Goal: Transaction & Acquisition: Book appointment/travel/reservation

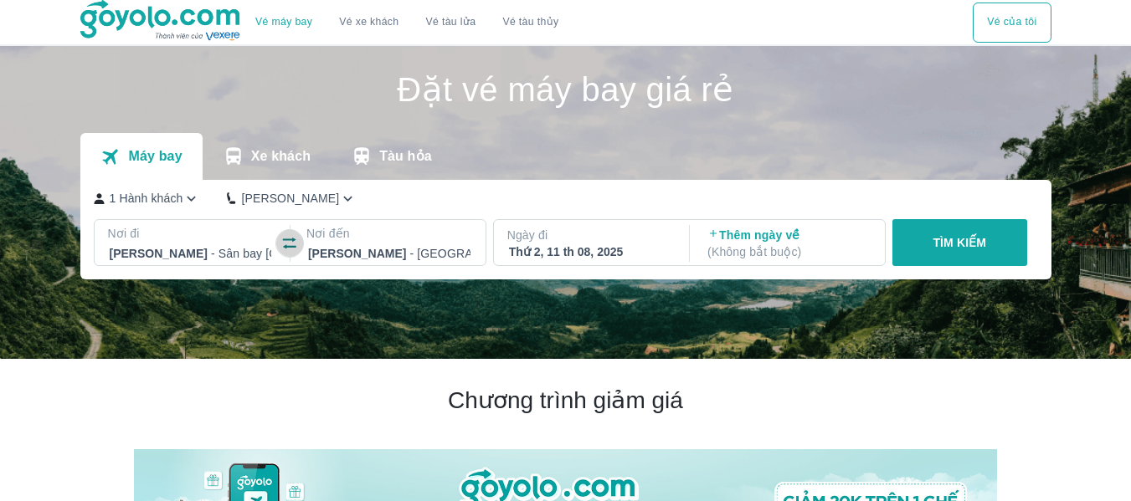
click at [290, 244] on icon "button" at bounding box center [289, 243] width 17 height 17
click at [465, 247] on div at bounding box center [389, 254] width 162 height 20
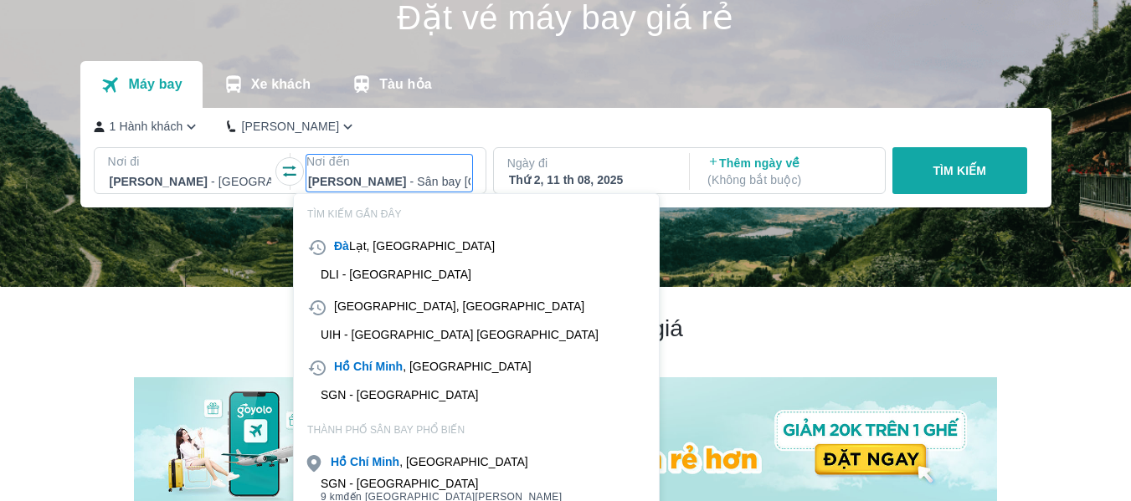
scroll to position [96, 0]
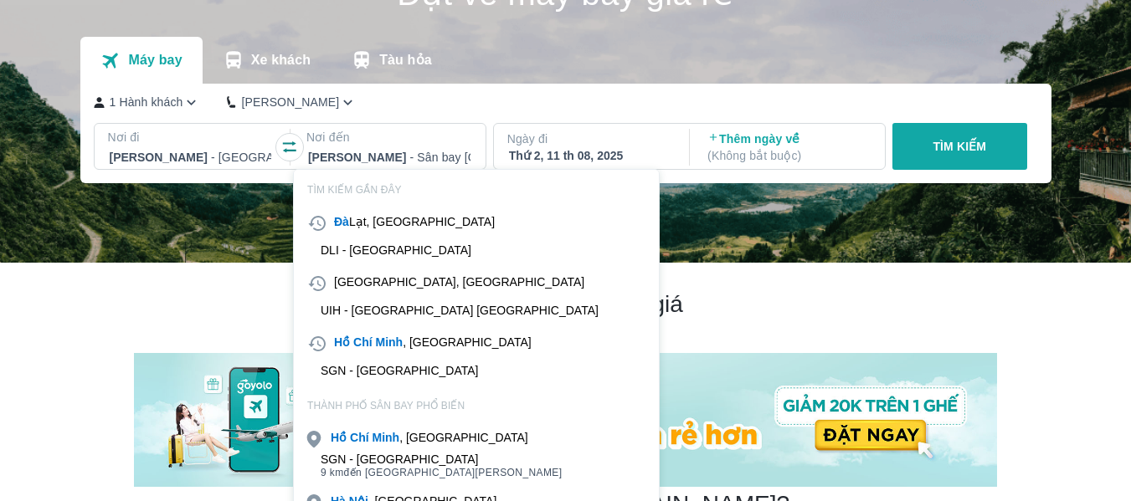
click at [350, 294] on div "[GEOGRAPHIC_DATA], [GEOGRAPHIC_DATA]" at bounding box center [476, 283] width 365 height 27
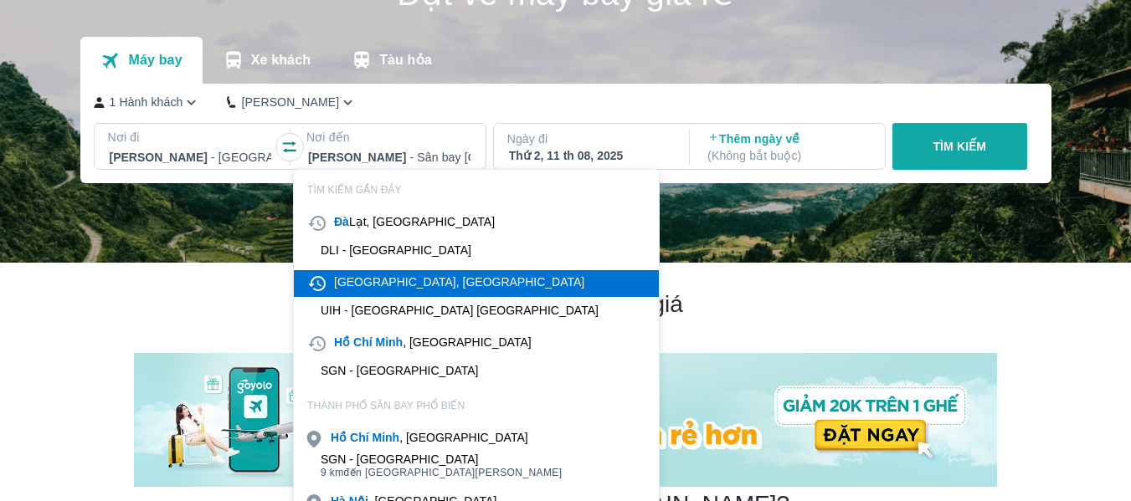
click at [375, 277] on div "[GEOGRAPHIC_DATA], [GEOGRAPHIC_DATA]" at bounding box center [459, 282] width 250 height 17
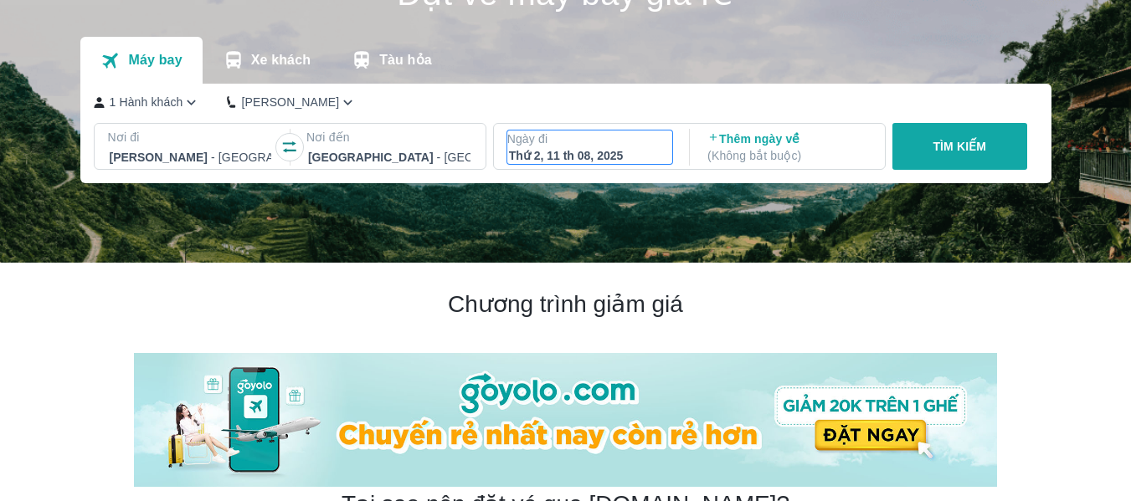
click at [653, 152] on div "Thứ 2, 11 th 08, 2025" at bounding box center [590, 155] width 162 height 17
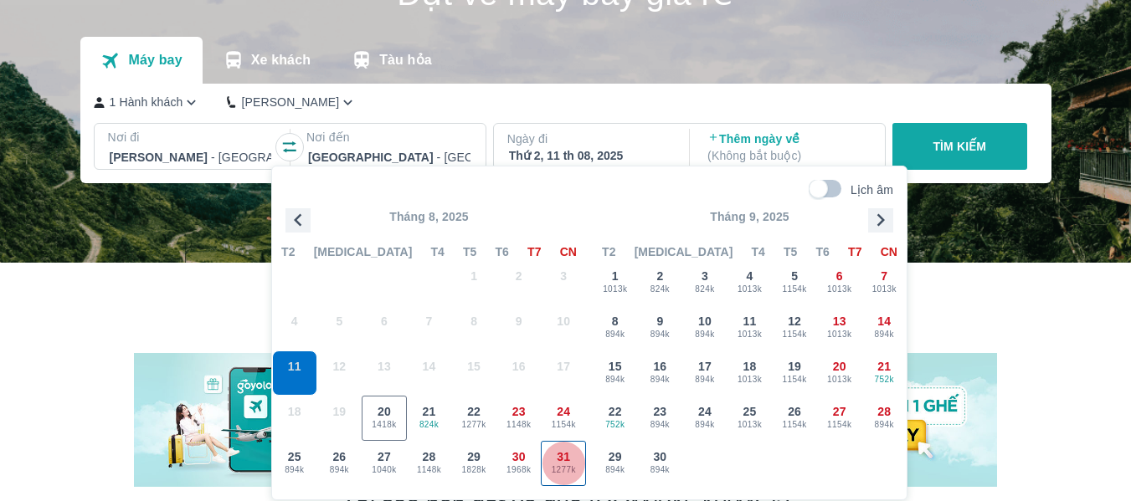
click at [568, 460] on span "31" at bounding box center [563, 457] width 13 height 17
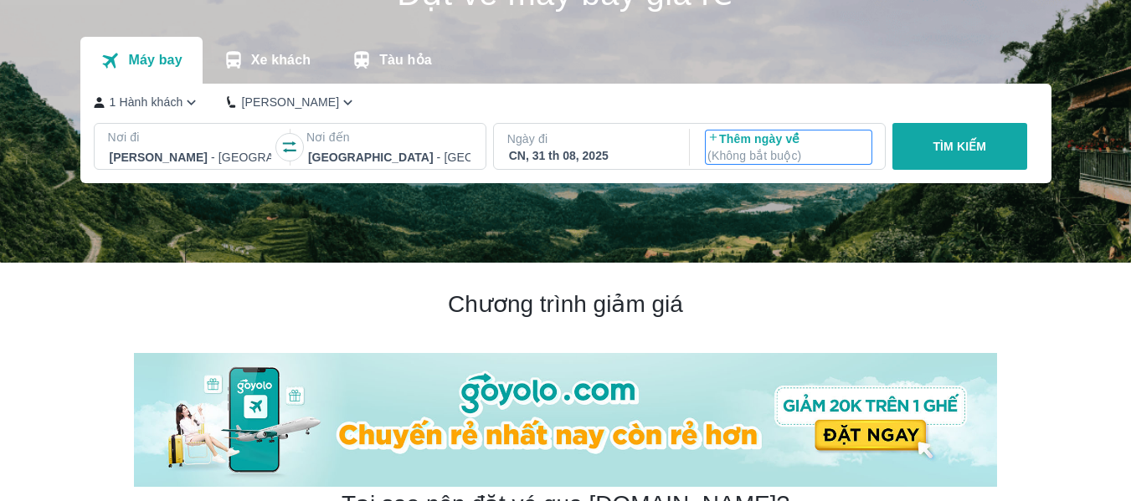
click at [791, 160] on p "( Không bắt buộc )" at bounding box center [788, 155] width 162 height 17
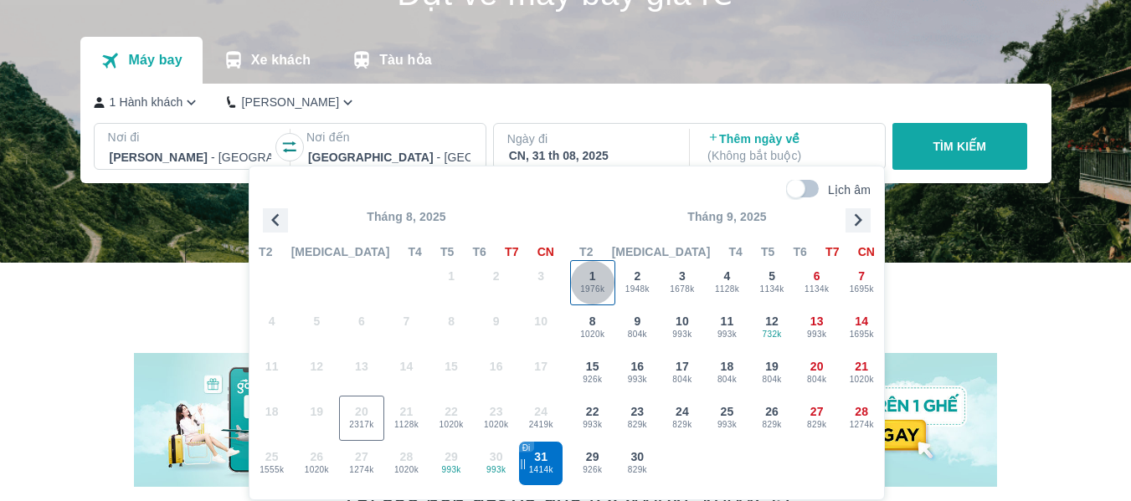
click at [587, 281] on div "1 1976k" at bounding box center [593, 283] width 44 height 44
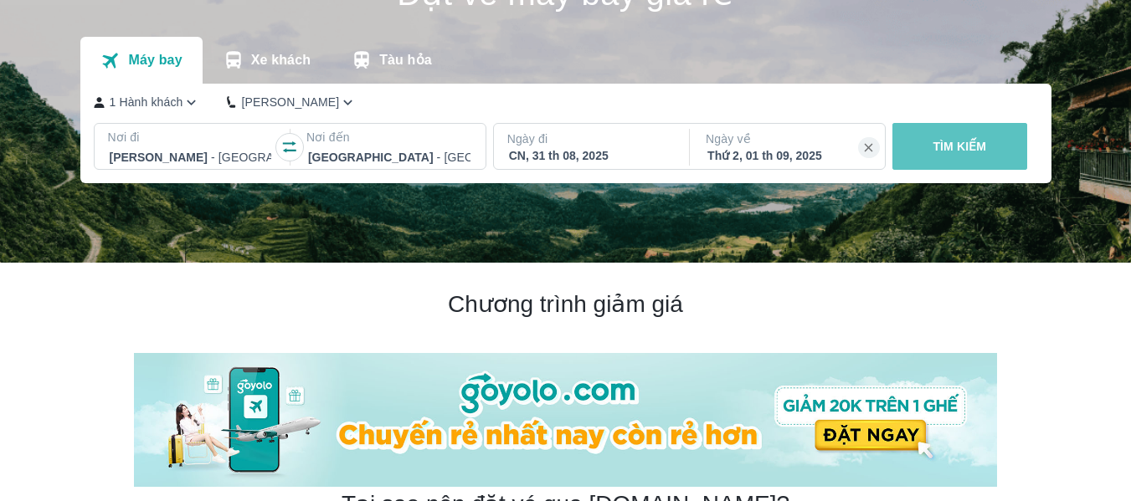
click at [961, 147] on p "TÌM KIẾM" at bounding box center [960, 146] width 54 height 17
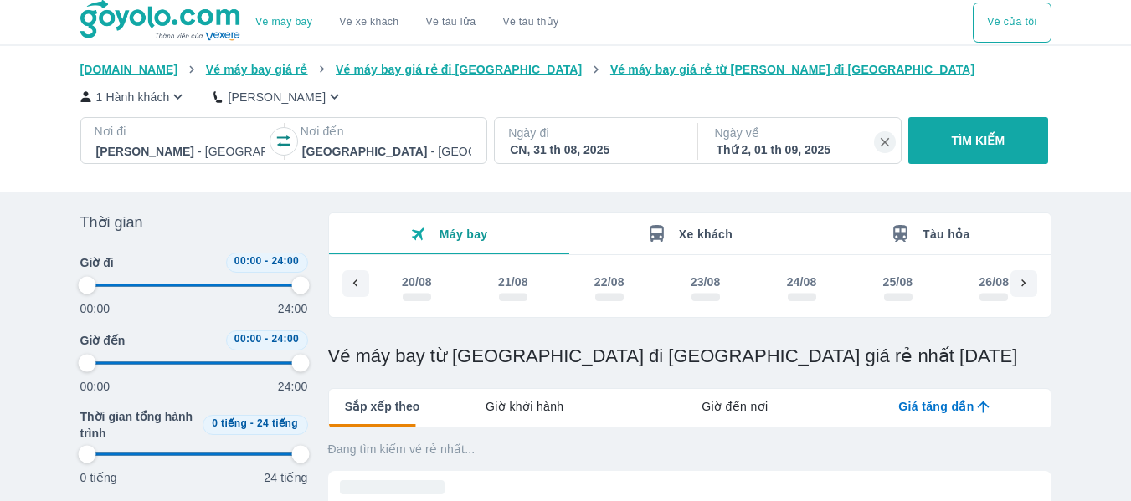
scroll to position [0, 556]
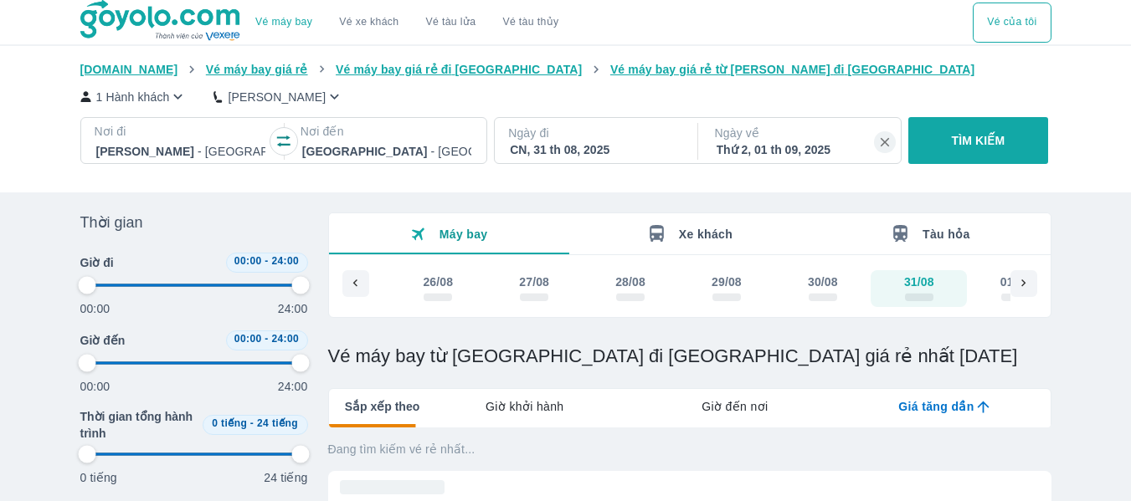
type input "97.9166666666667"
checkbox input "true"
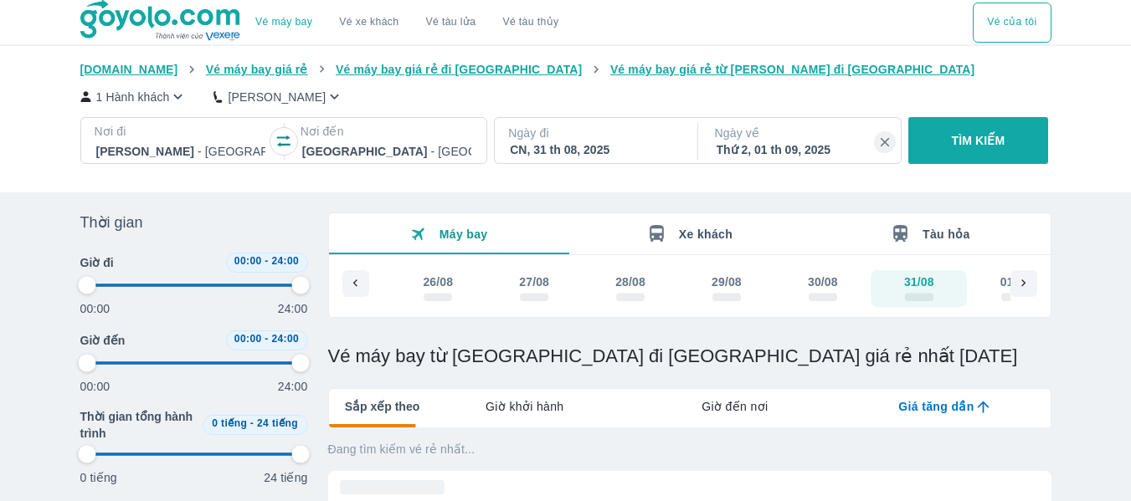
checkbox input "true"
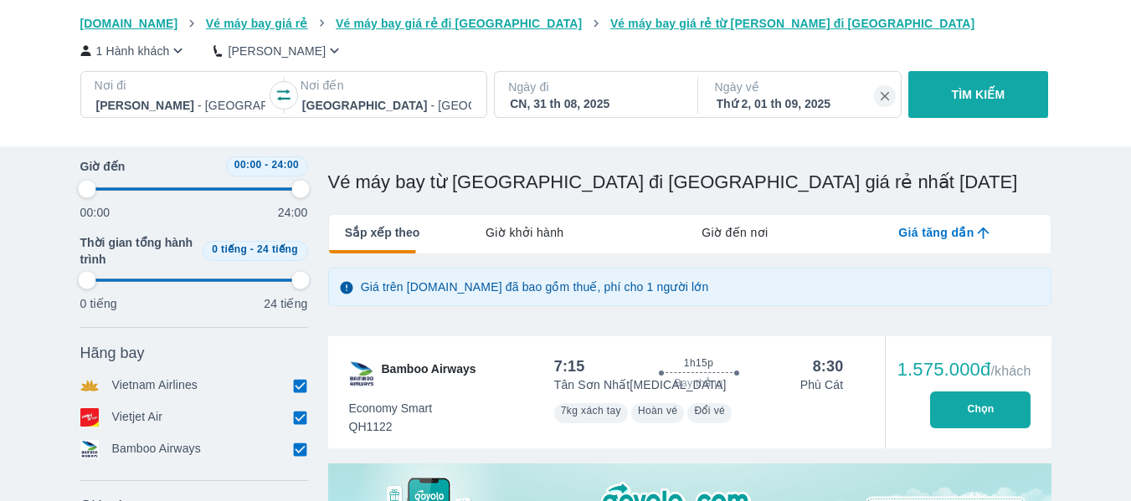
scroll to position [193, 0]
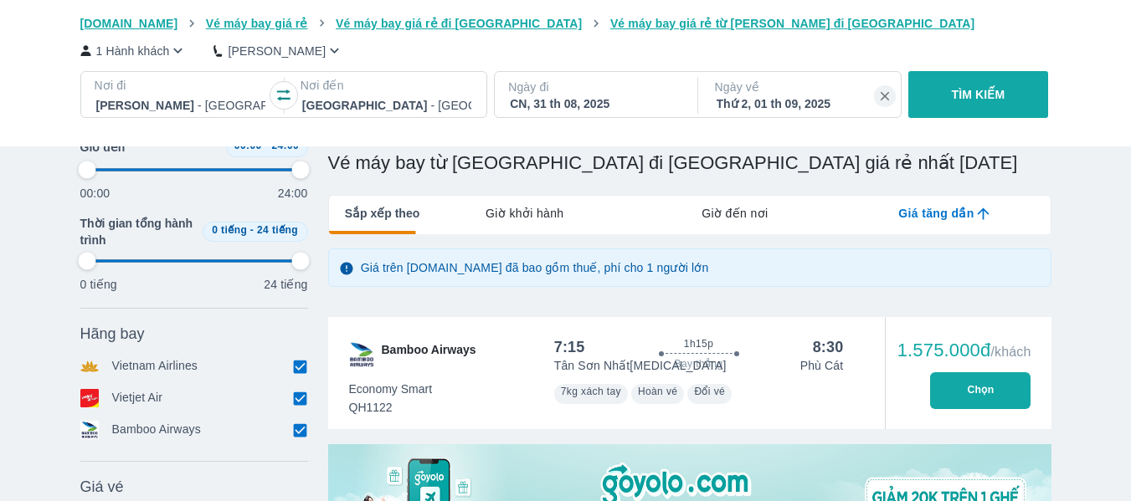
type input "97.9166666666667"
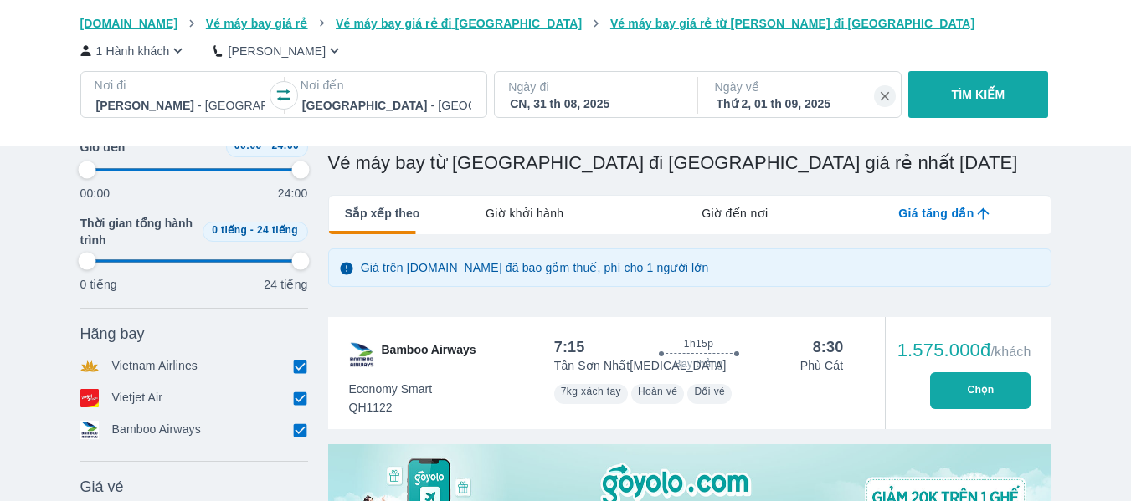
type input "97.9166666666667"
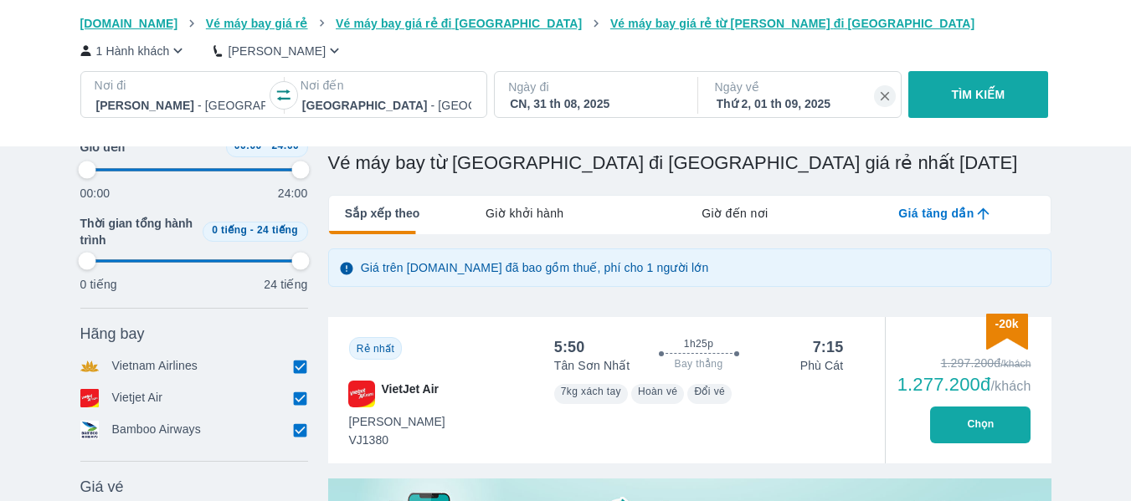
type input "97.9166666666667"
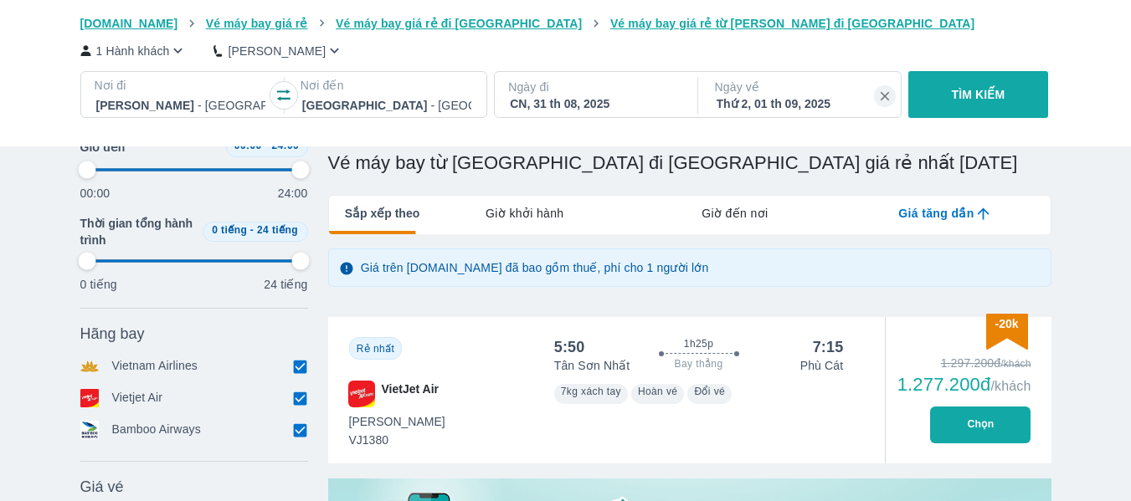
type input "97.9166666666667"
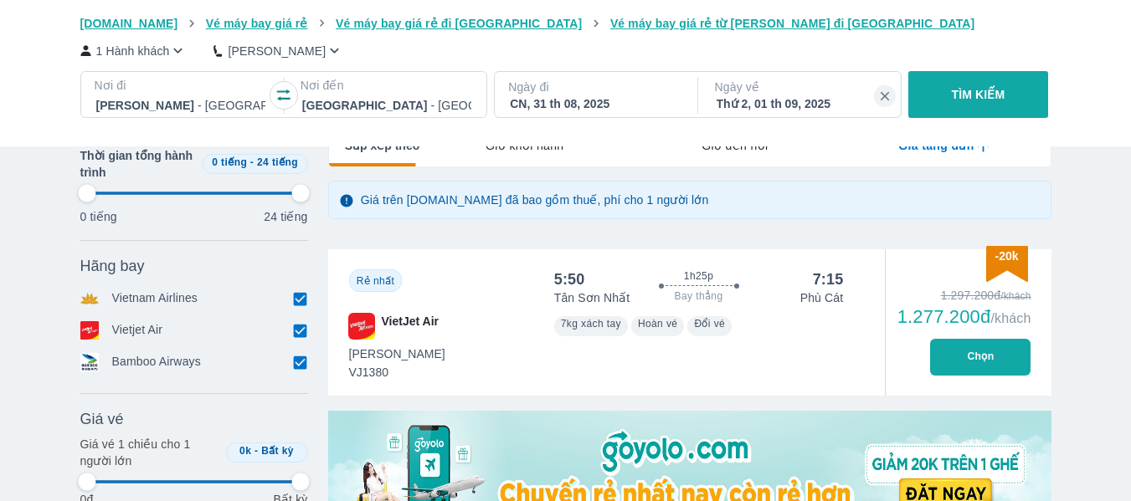
scroll to position [267, 0]
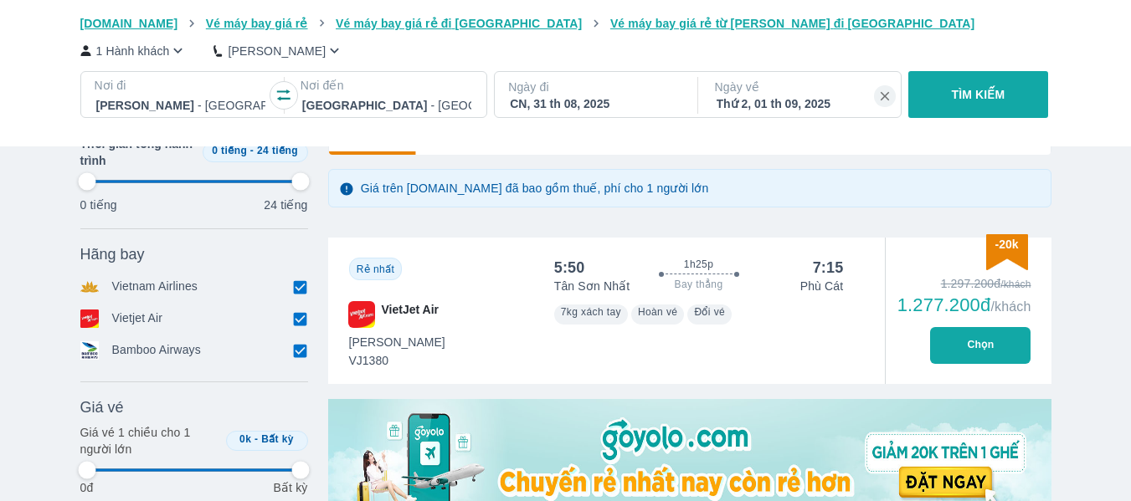
type input "97.9166666666667"
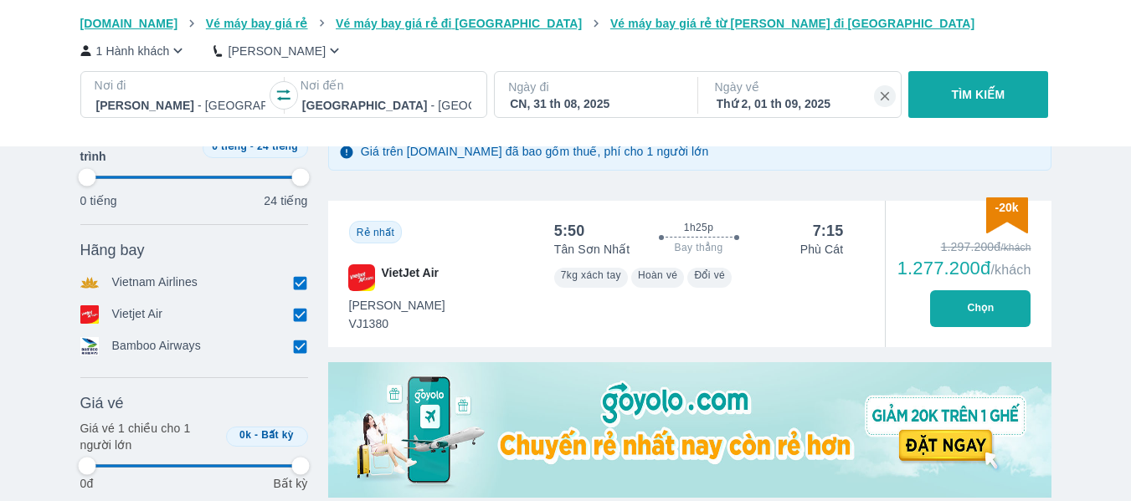
scroll to position [383, 0]
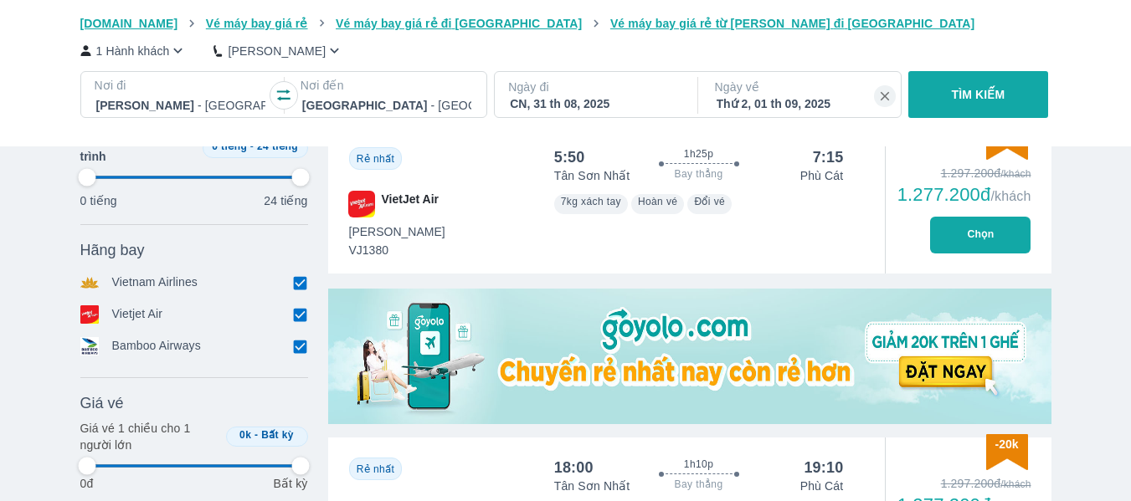
type input "97.9166666666667"
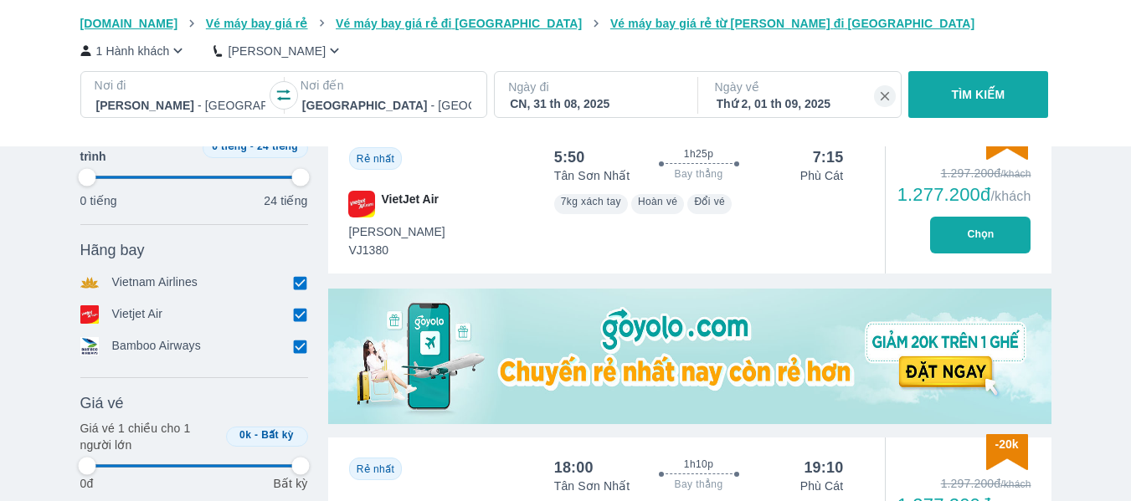
type input "97.9166666666667"
click at [945, 229] on button "Chọn" at bounding box center [980, 235] width 100 height 37
type input "97.9166666666667"
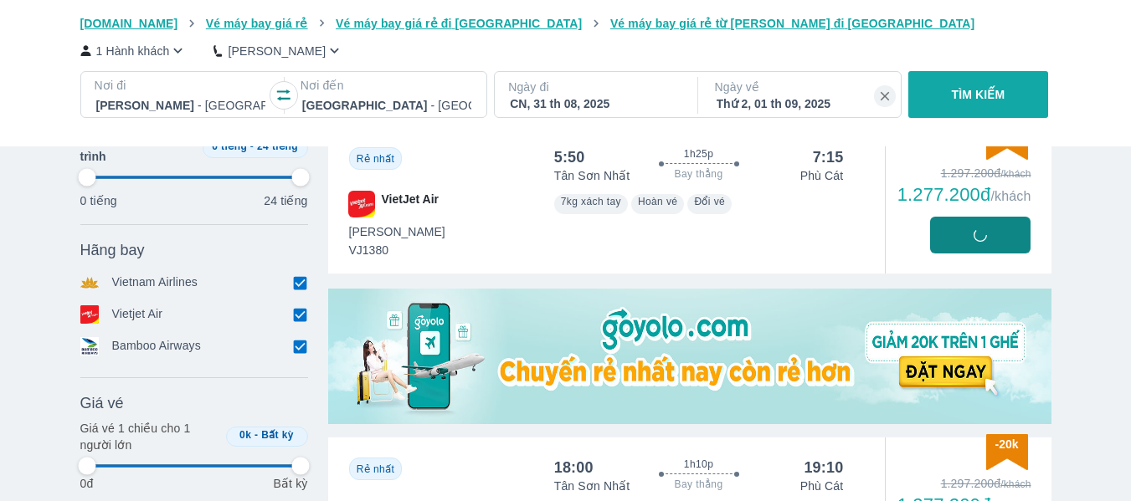
type input "97.9166666666667"
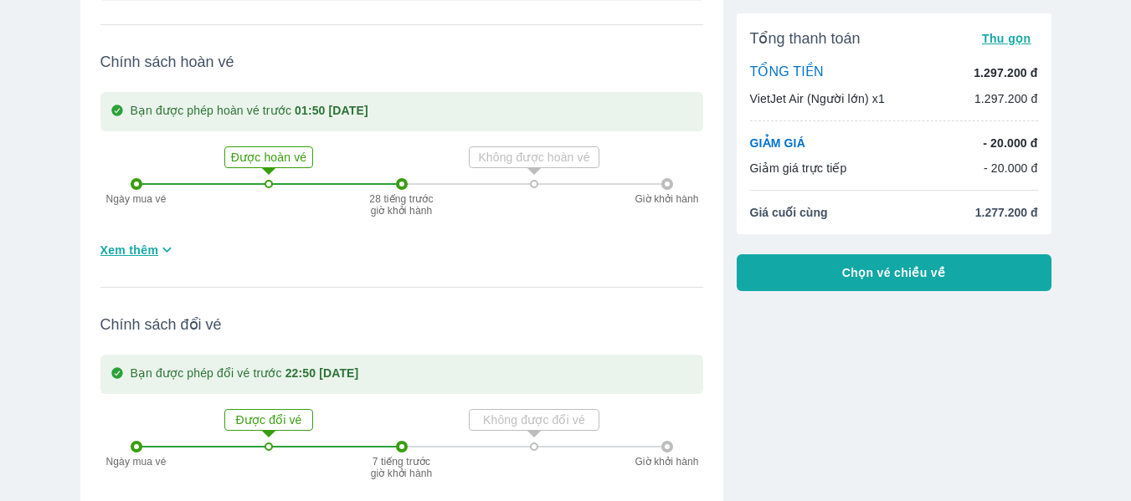
scroll to position [437, 0]
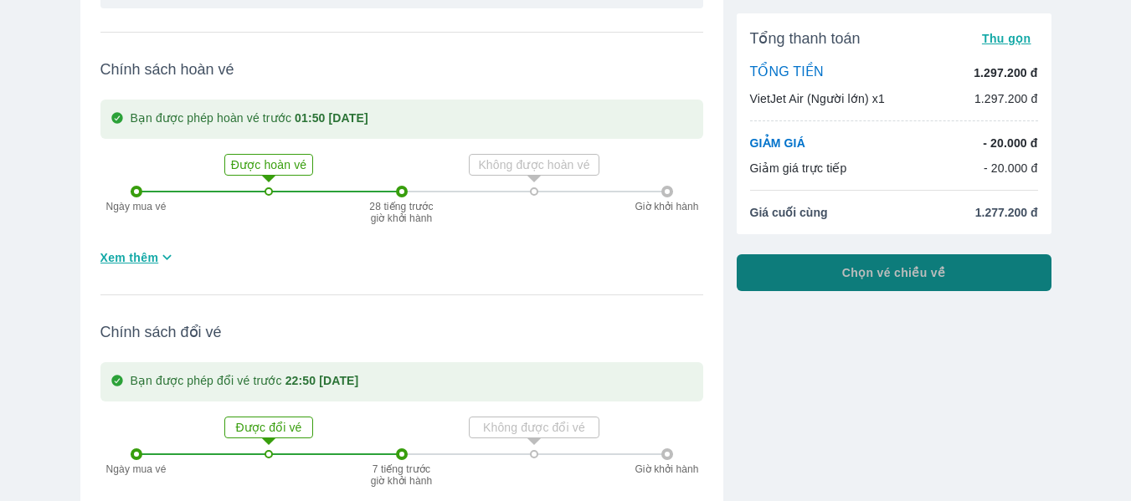
click at [926, 275] on span "Chọn vé chiều về" at bounding box center [894, 273] width 104 height 17
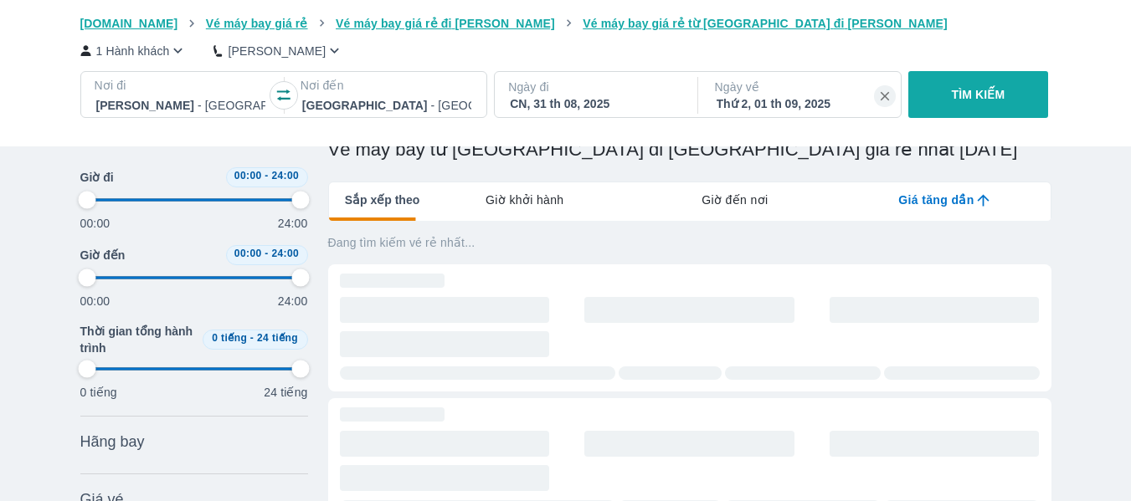
scroll to position [6, 0]
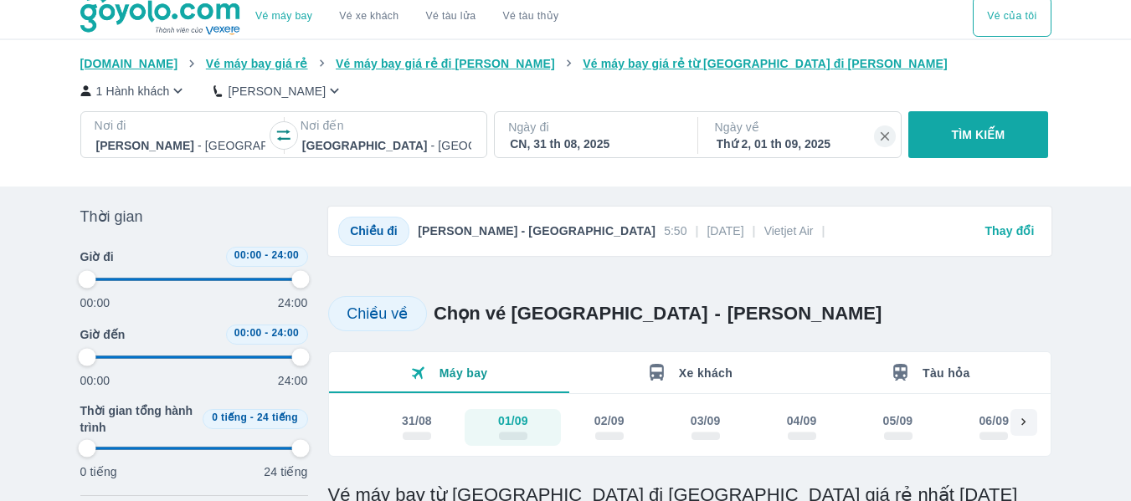
type input "97.9166666666667"
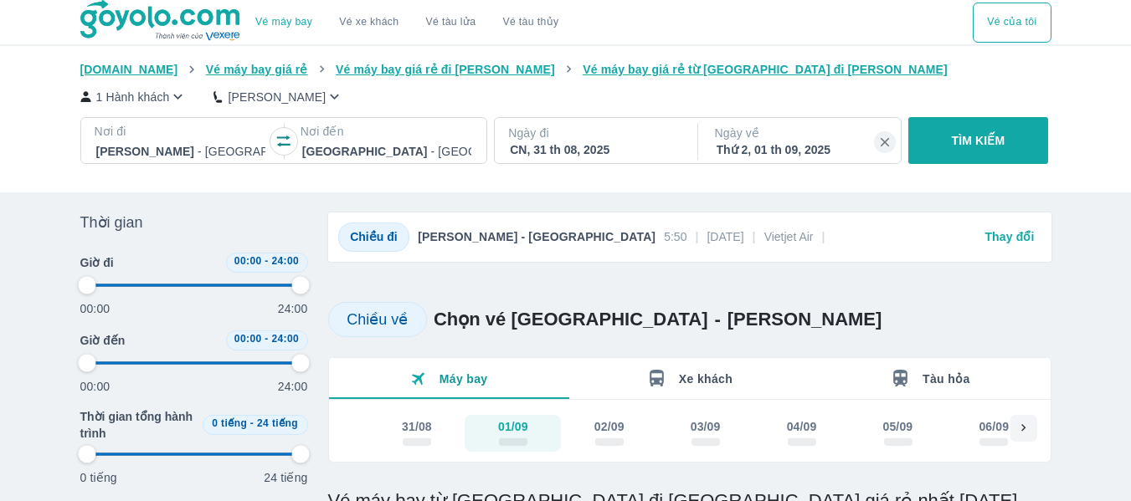
type input "97.9166666666667"
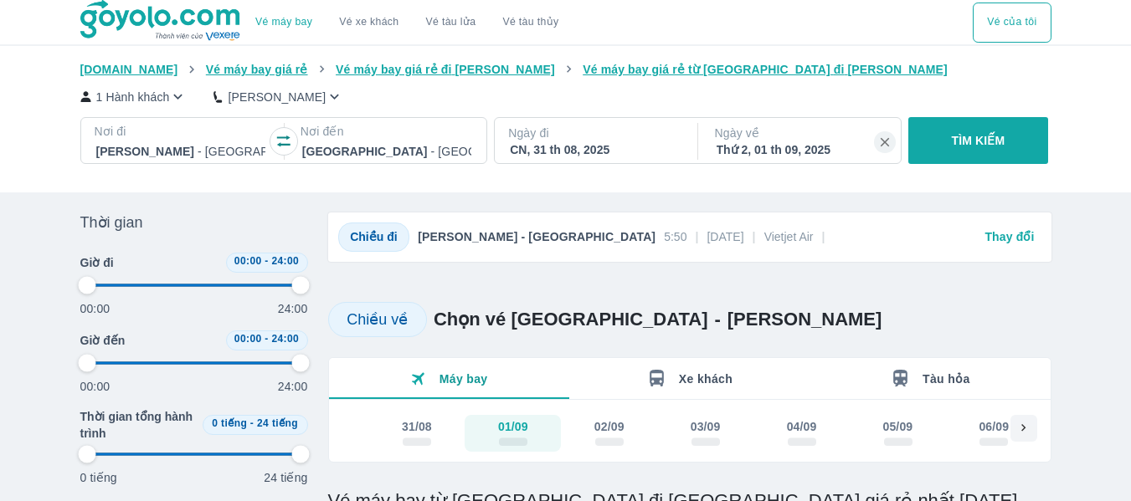
type input "97.9166666666667"
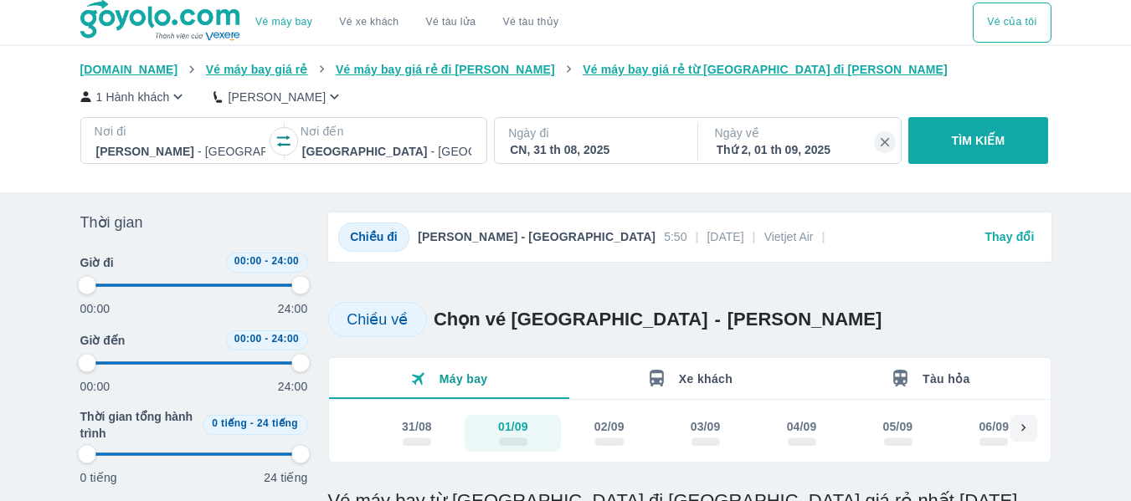
type input "97.9166666666667"
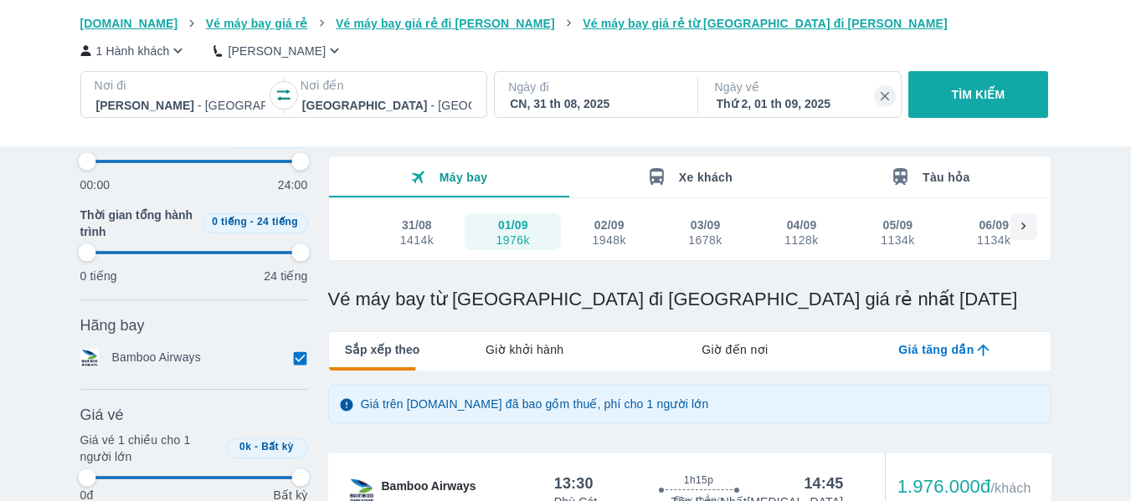
scroll to position [216, 0]
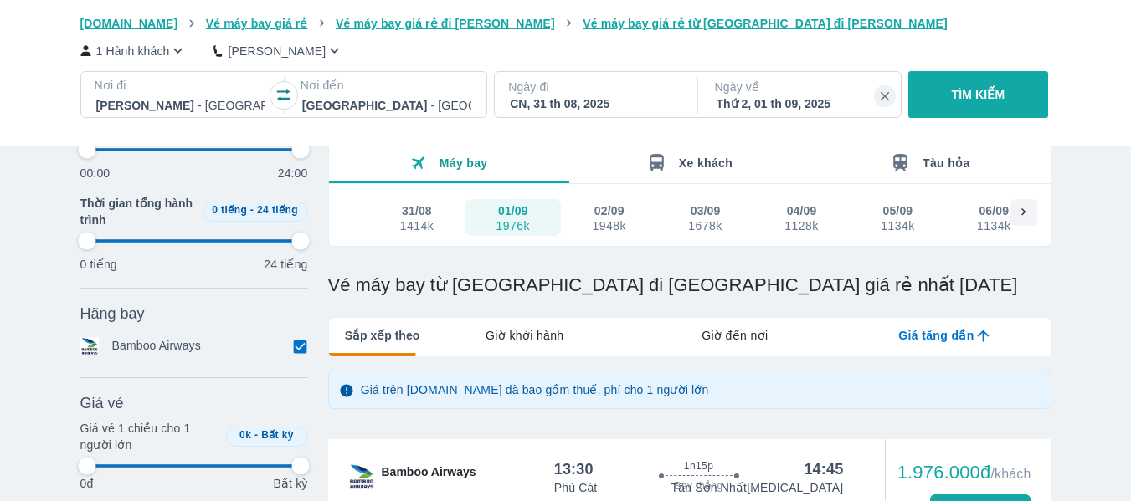
type input "97.9166666666667"
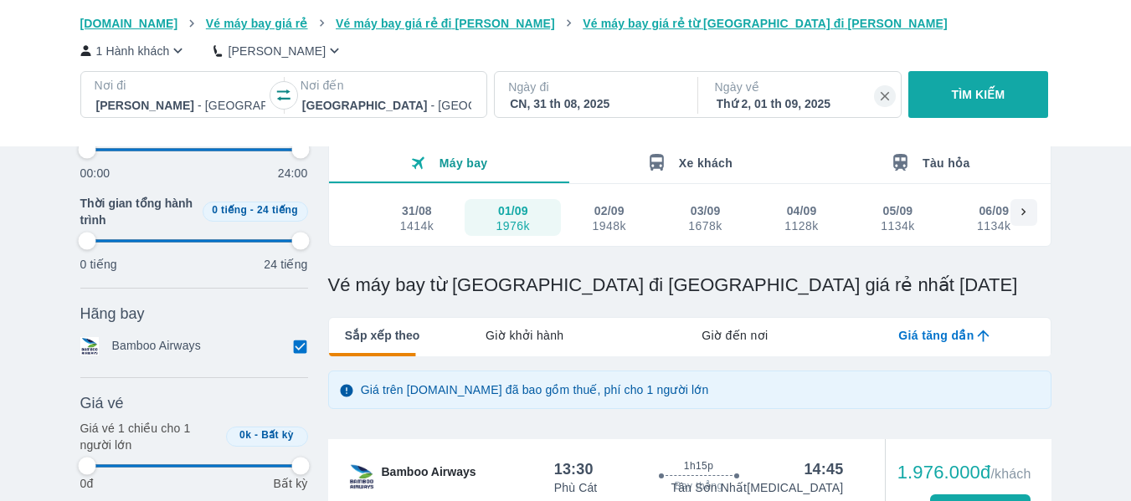
type input "97.9166666666667"
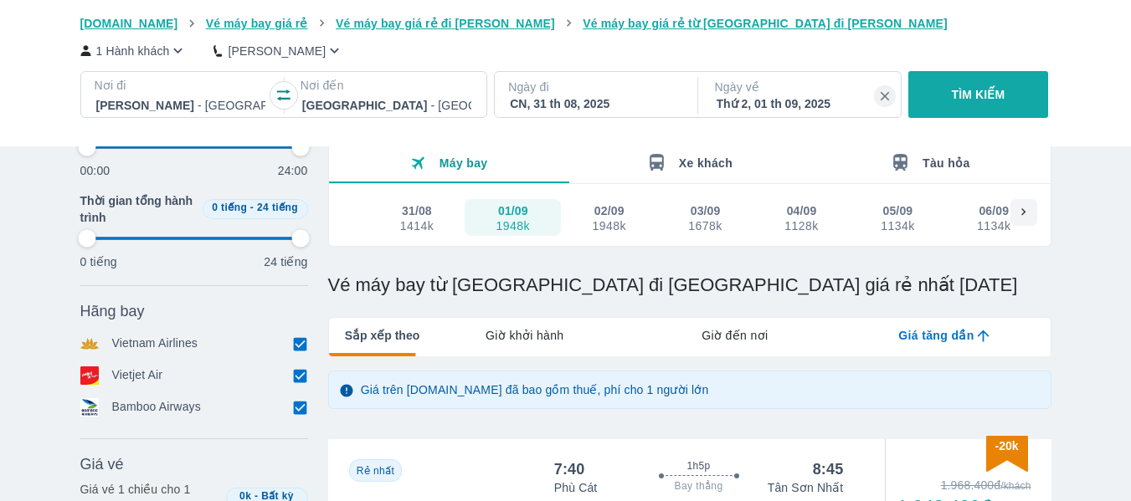
type input "97.9166666666667"
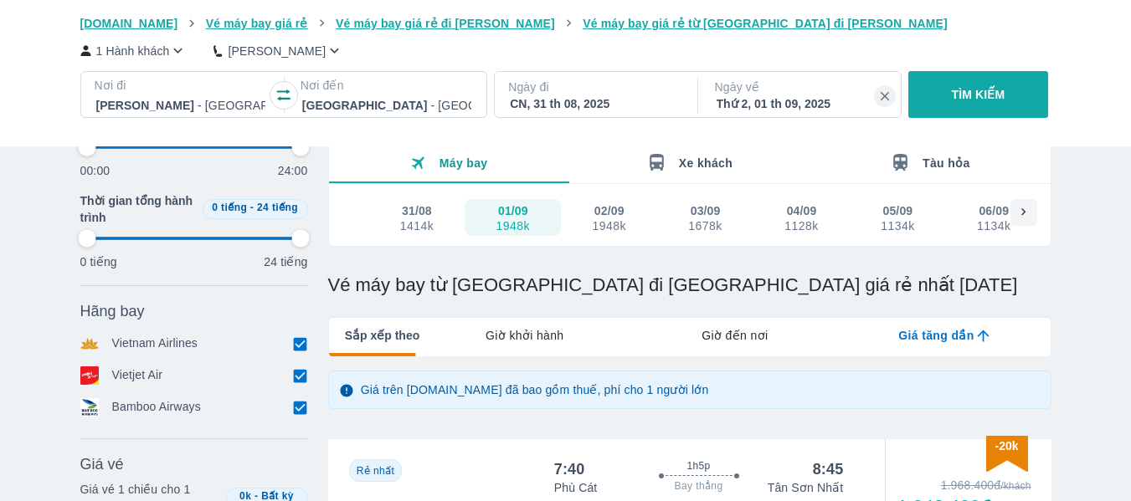
type input "97.9166666666667"
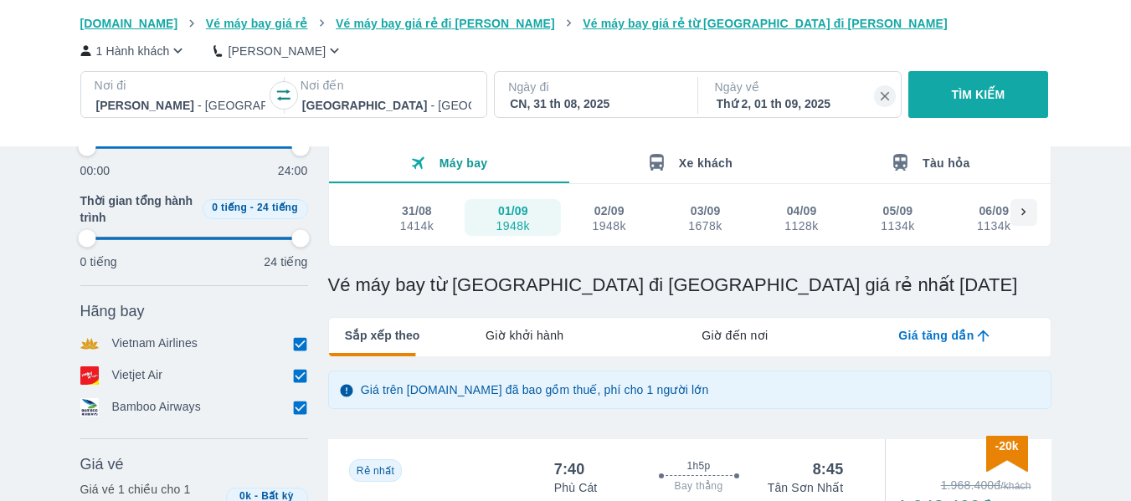
type input "97.9166666666667"
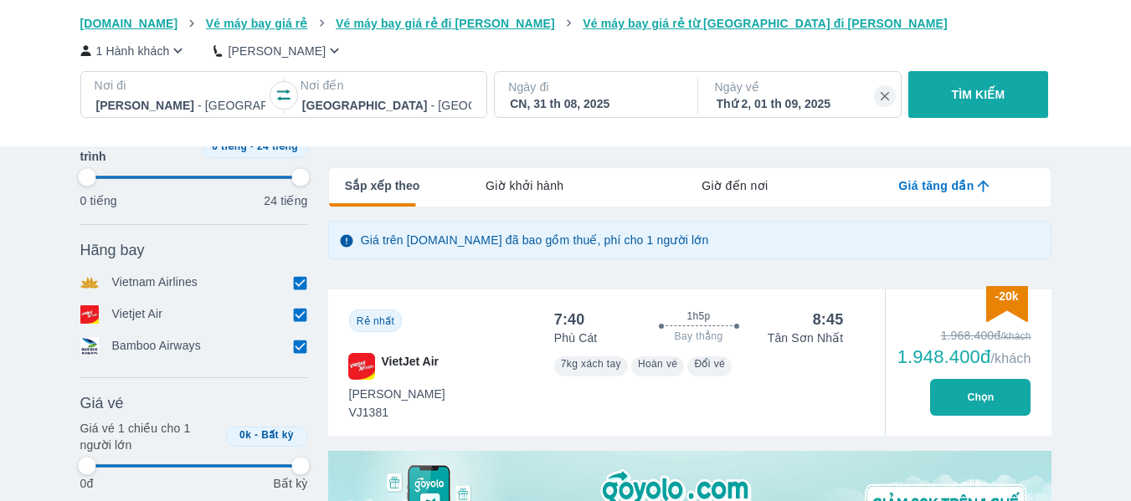
scroll to position [503, 0]
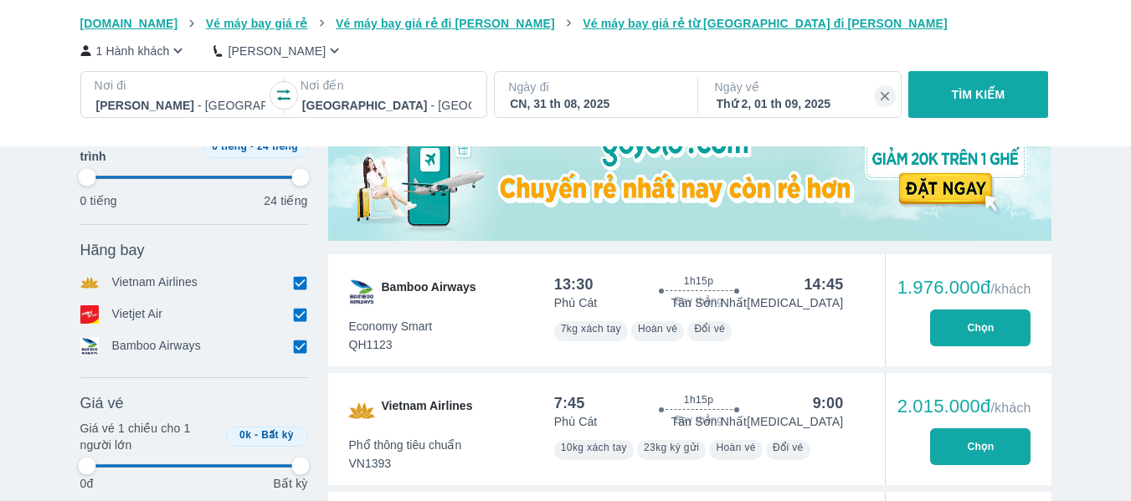
type input "97.9166666666667"
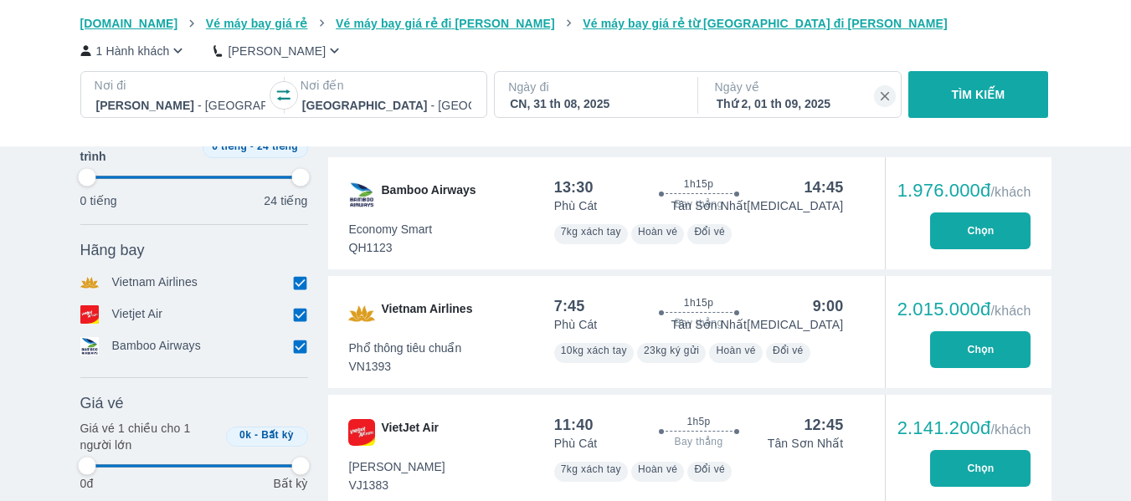
type input "97.9166666666667"
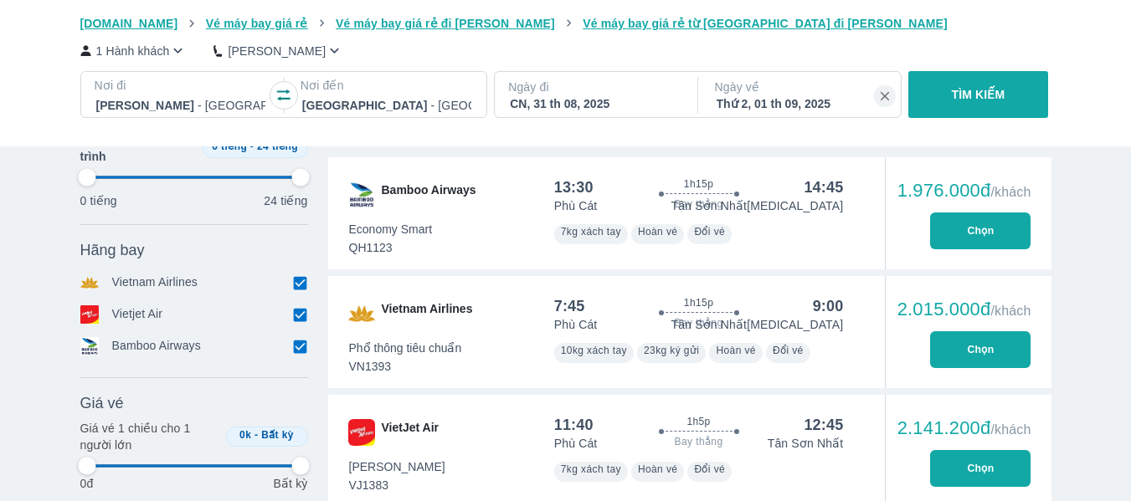
type input "97.9166666666667"
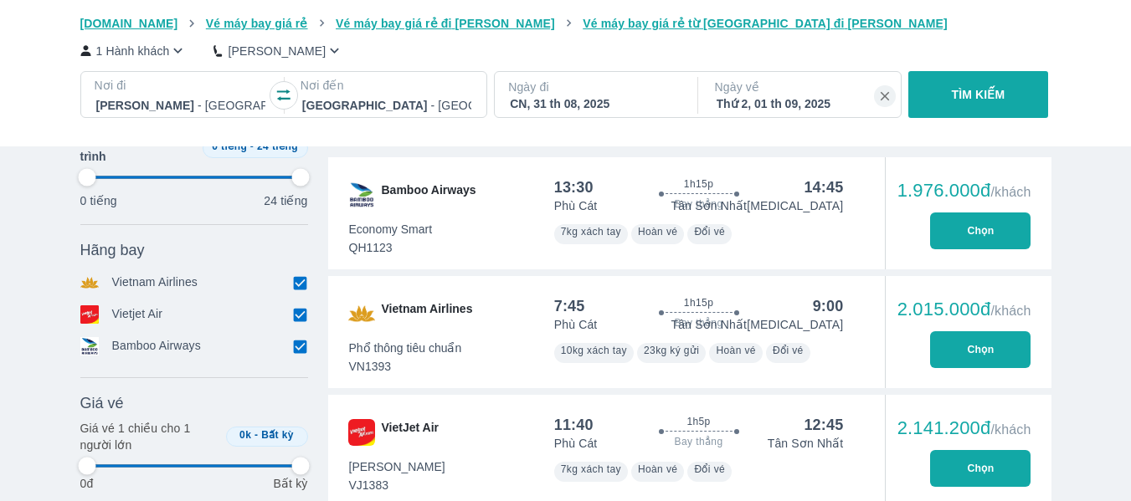
type input "97.9166666666667"
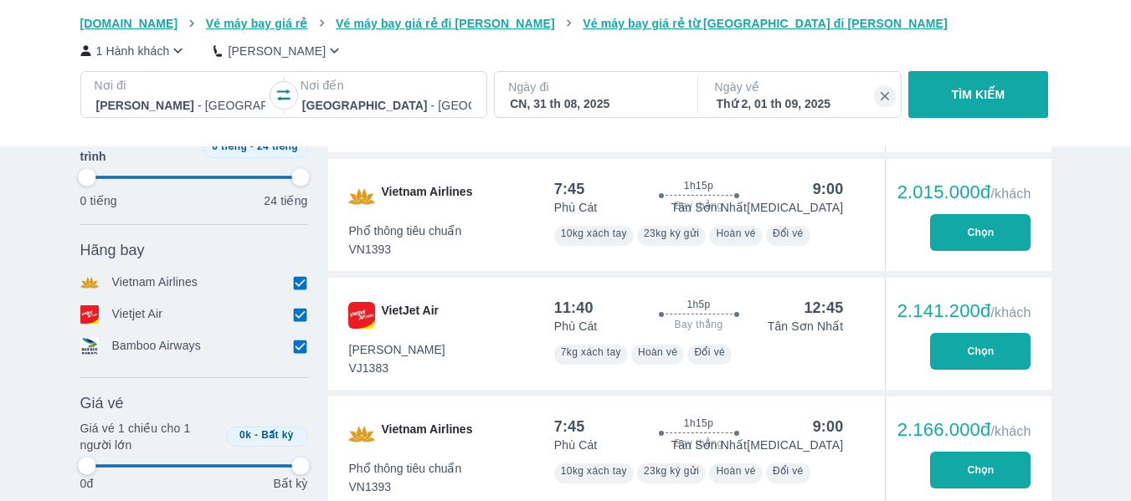
type input "97.9166666666667"
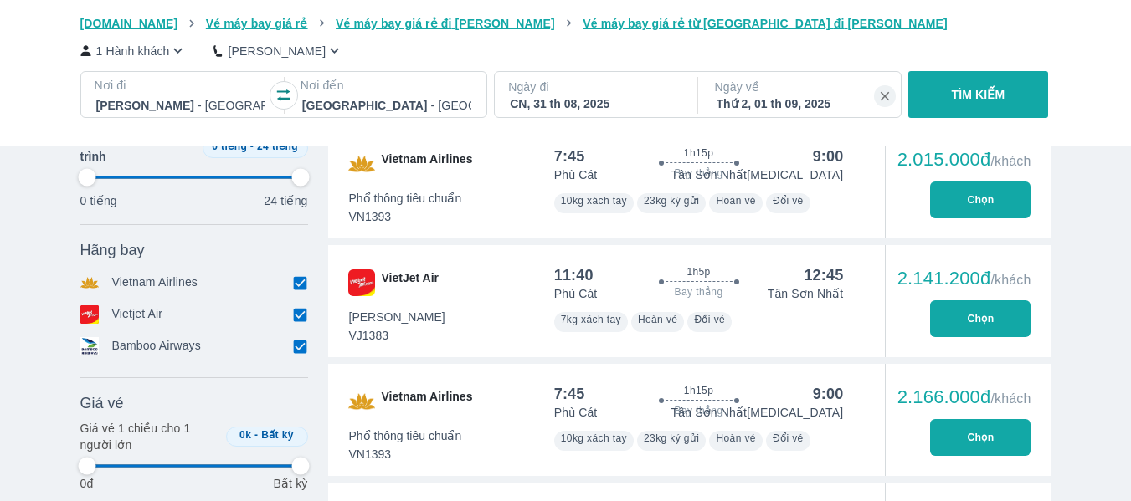
type input "97.9166666666667"
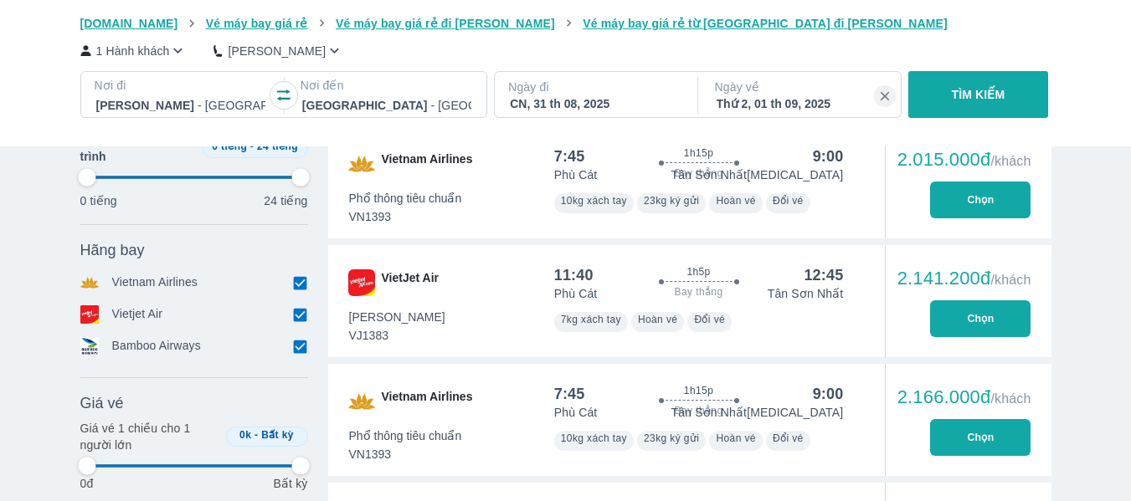
type input "97.9166666666667"
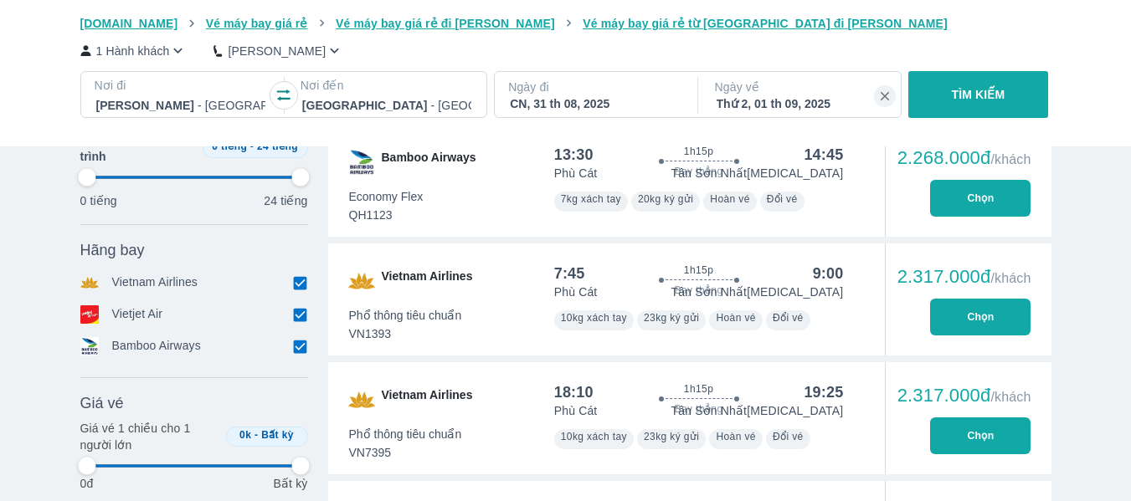
type input "97.9166666666667"
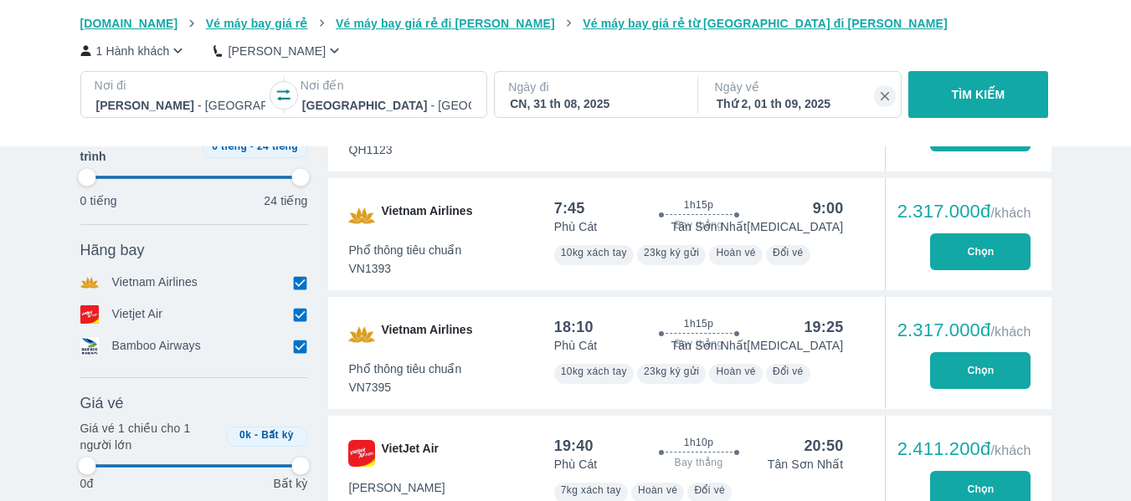
type input "97.9166666666667"
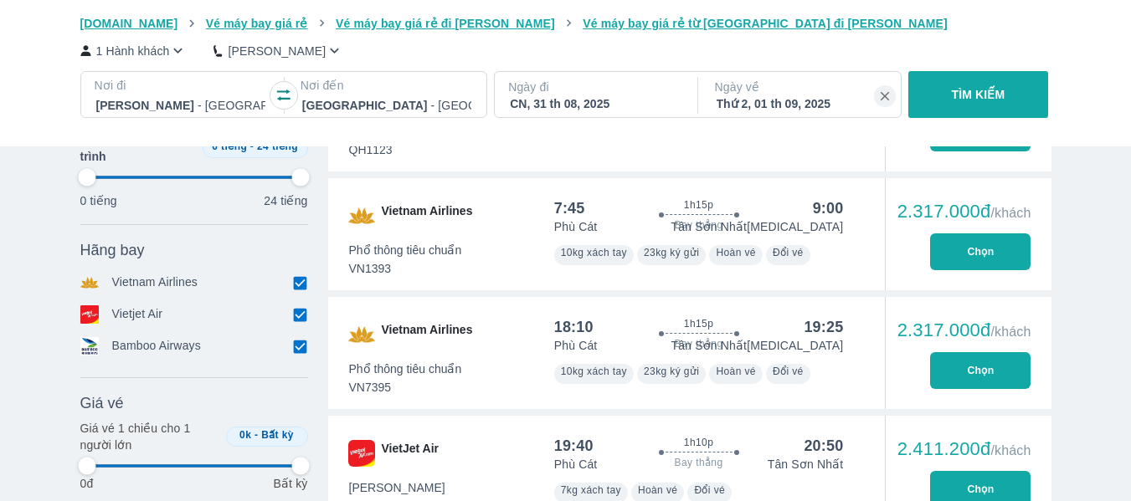
type input "97.9166666666667"
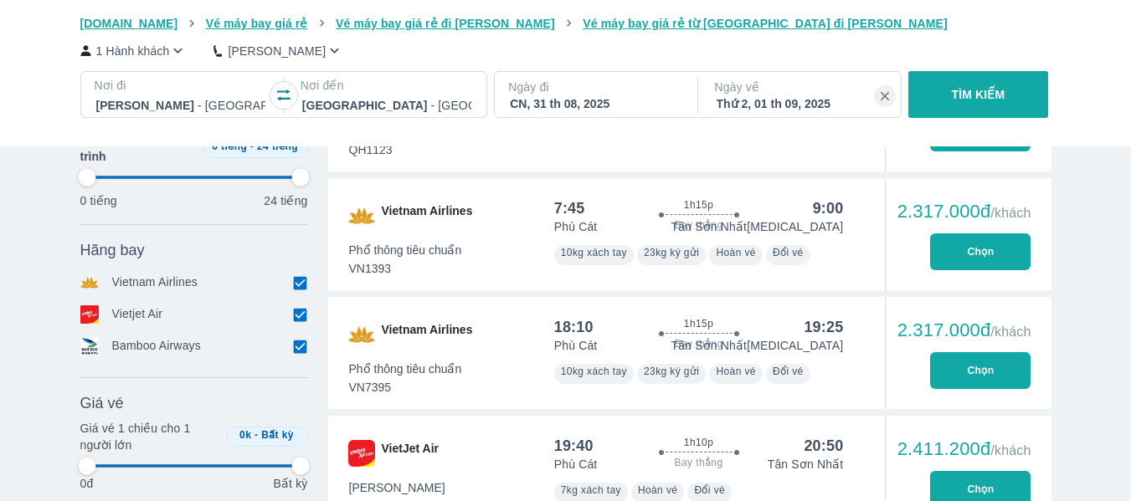
type input "97.9166666666667"
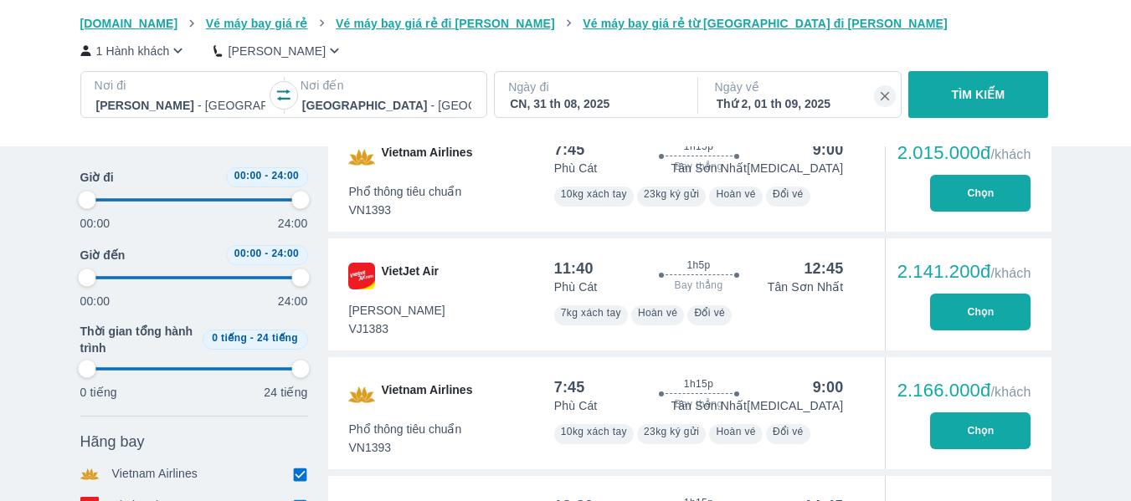
type input "97.9166666666667"
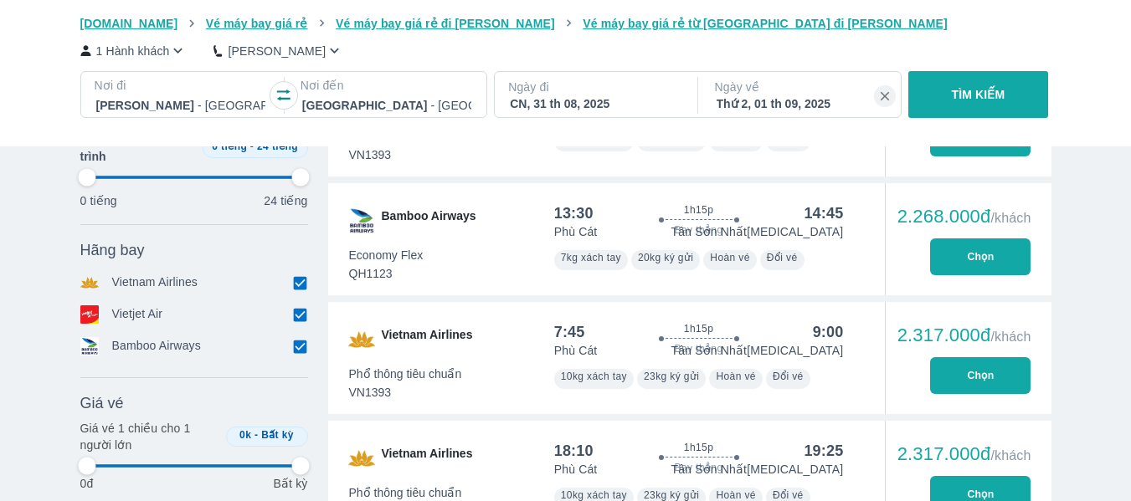
type input "97.9166666666667"
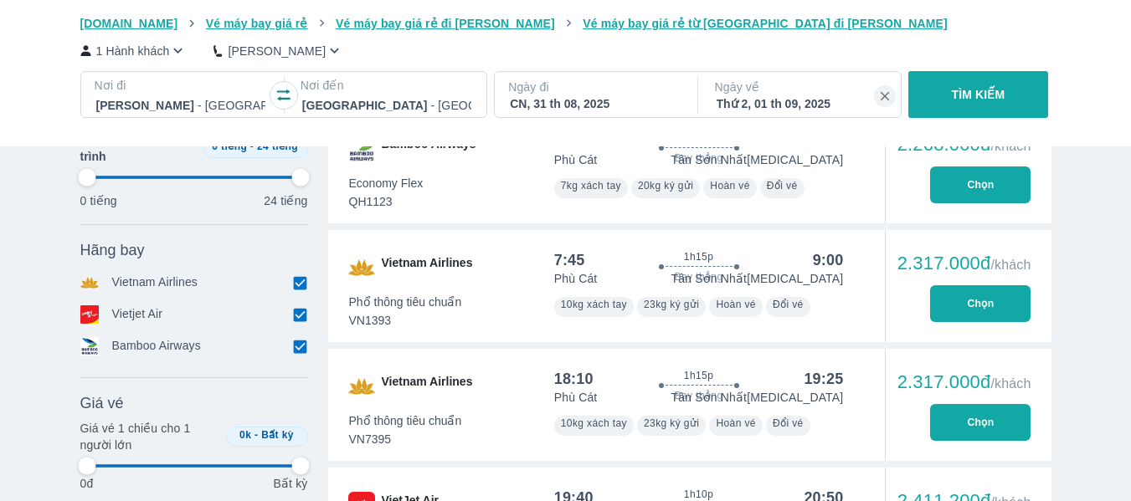
scroll to position [1350, 0]
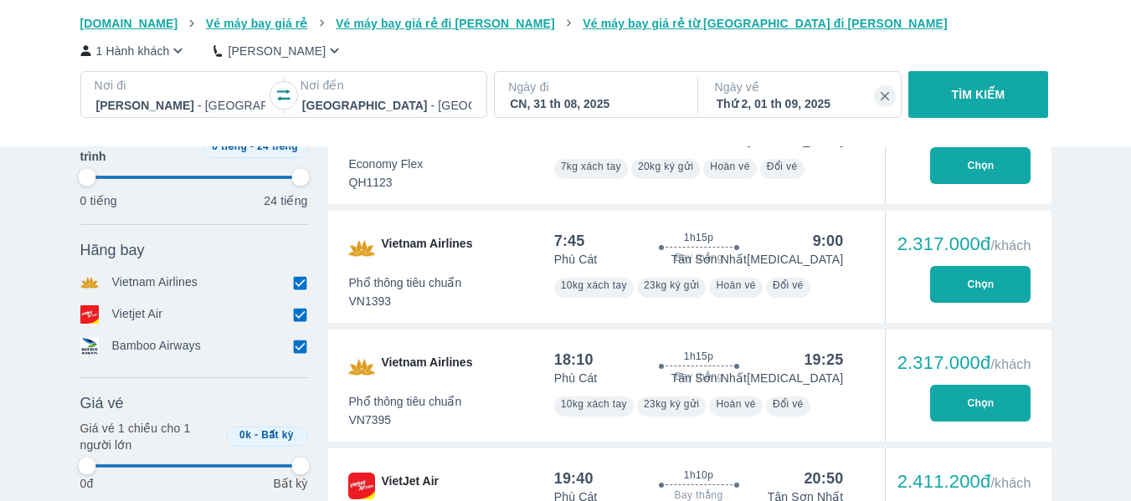
type input "97.9166666666667"
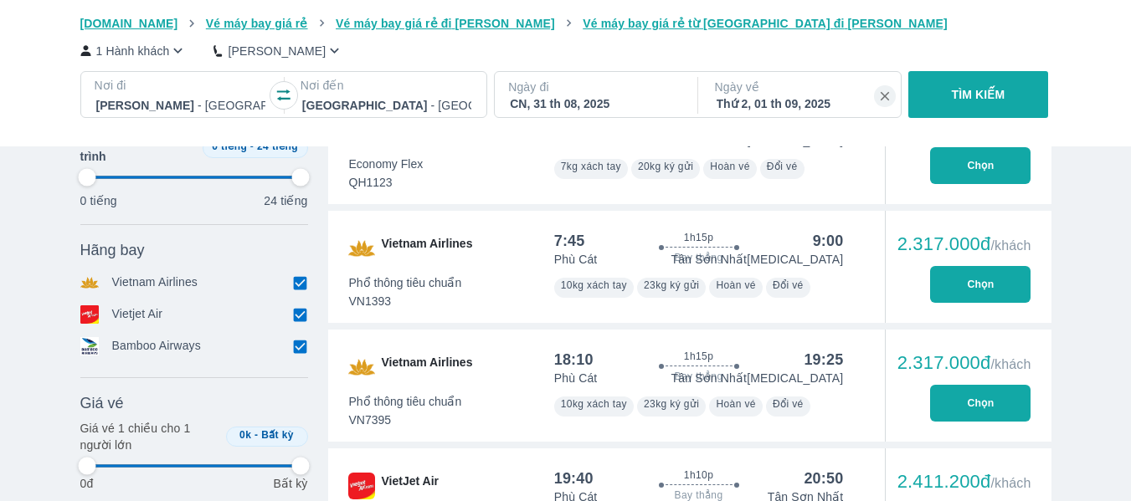
type input "97.9166666666667"
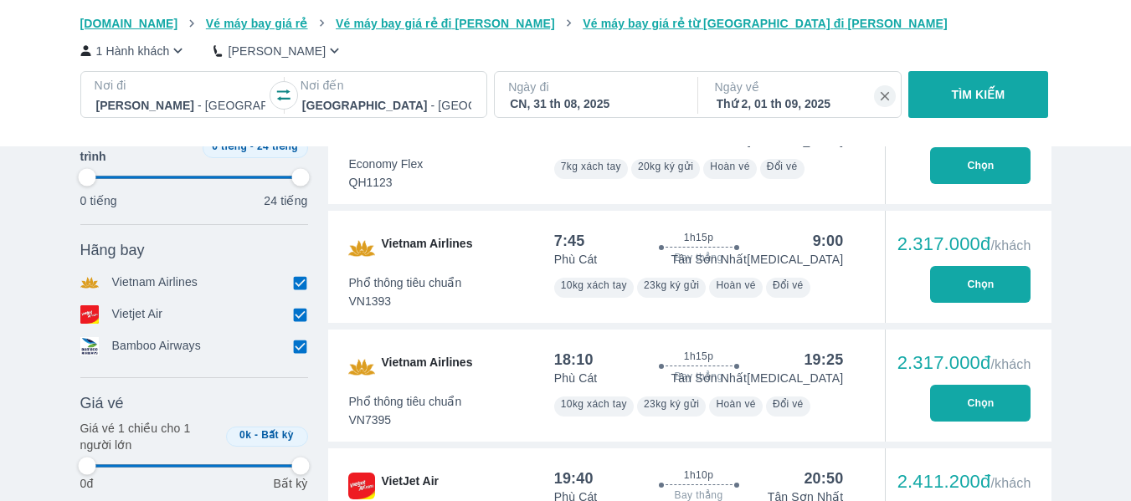
type input "97.9166666666667"
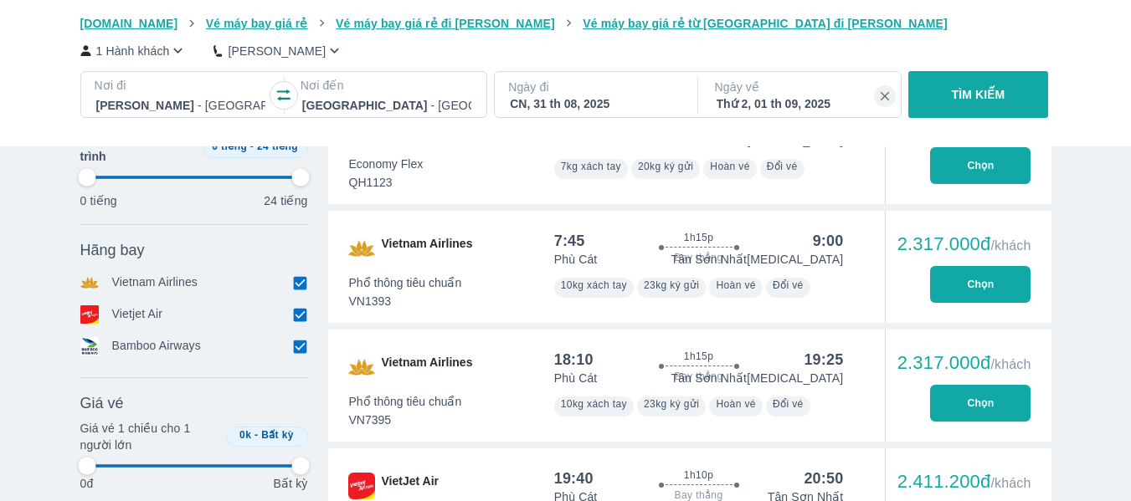
click at [959, 406] on button "Chọn" at bounding box center [980, 403] width 100 height 37
type input "97.9166666666667"
